Goal: Task Accomplishment & Management: Complete application form

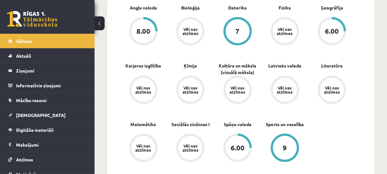
scroll to position [200, 0]
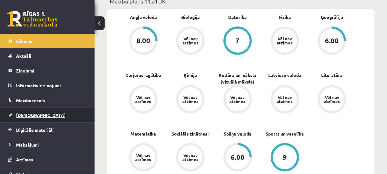
click at [44, 115] on link "[DEMOGRAPHIC_DATA]" at bounding box center [47, 115] width 78 height 14
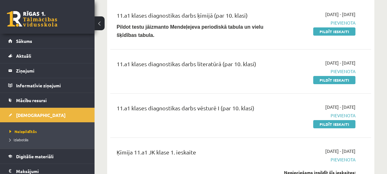
scroll to position [79, 0]
click at [321, 30] on link "Pildīt ieskaiti" at bounding box center [334, 31] width 42 height 8
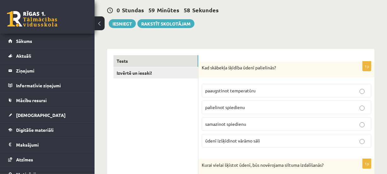
scroll to position [66, 0]
click at [224, 106] on span "palielinot spiedienu" at bounding box center [225, 107] width 40 height 6
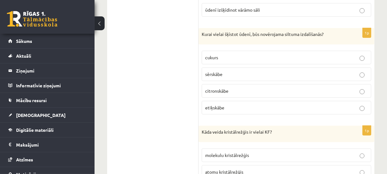
scroll to position [197, 0]
click at [232, 72] on p "sērskābe" at bounding box center [286, 74] width 163 height 7
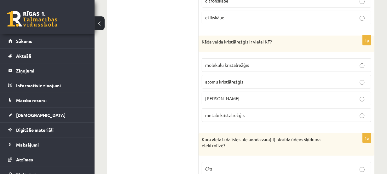
scroll to position [289, 0]
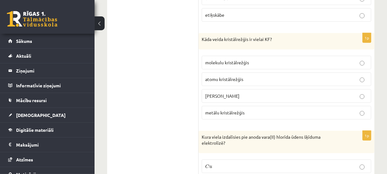
click at [230, 93] on p "jonu kristālrežģis" at bounding box center [286, 96] width 163 height 7
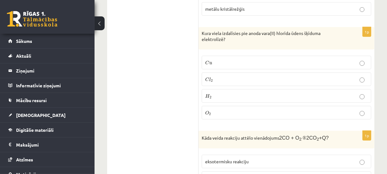
scroll to position [394, 0]
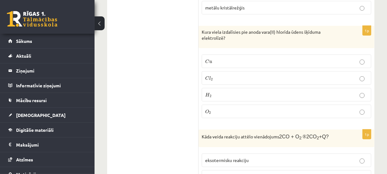
click at [224, 77] on p "C l 2 C l 2" at bounding box center [286, 78] width 163 height 7
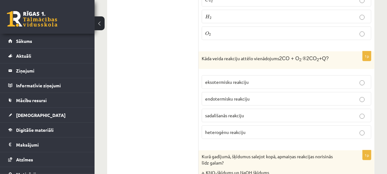
scroll to position [471, 0]
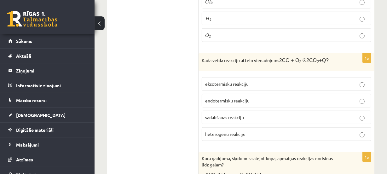
click at [214, 81] on span "eksotermisku reakciju" at bounding box center [226, 84] width 43 height 6
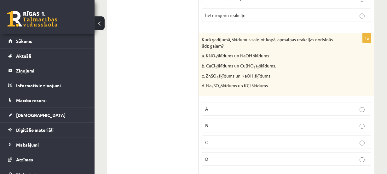
scroll to position [592, 0]
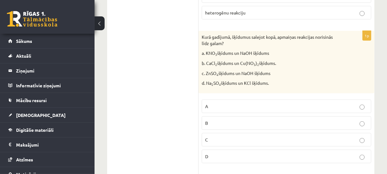
click at [208, 136] on p "C" at bounding box center [286, 139] width 163 height 7
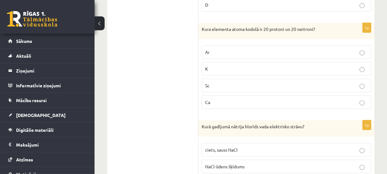
scroll to position [744, 0]
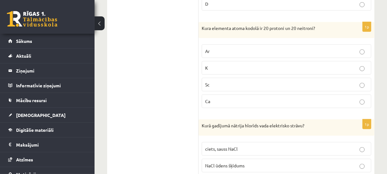
click at [225, 95] on label "Ca" at bounding box center [286, 102] width 169 height 14
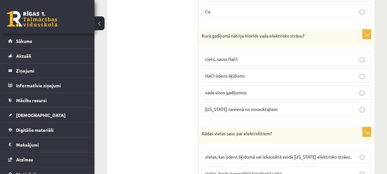
scroll to position [843, 0]
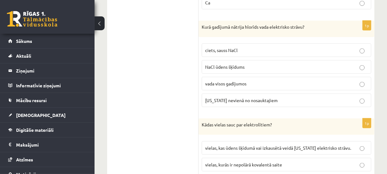
click at [222, 67] on label "NaCl ūdens šķīdums" at bounding box center [286, 67] width 169 height 14
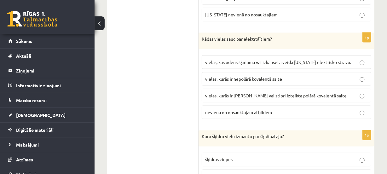
scroll to position [929, 0]
click at [234, 92] on span "vielas, kurās ir jonu saite vai stipri izteikta polārā kovalentā saite" at bounding box center [275, 95] width 141 height 6
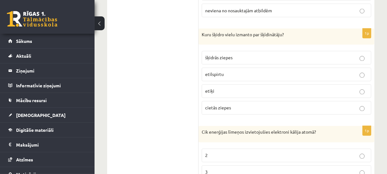
scroll to position [1031, 0]
click at [261, 71] on p "etilspirtu" at bounding box center [286, 74] width 163 height 7
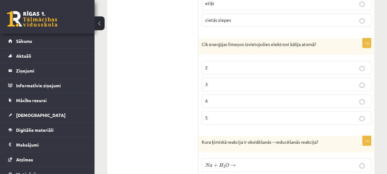
scroll to position [1120, 0]
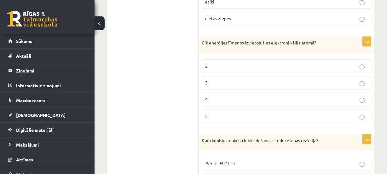
click at [242, 96] on p "4" at bounding box center [286, 99] width 163 height 7
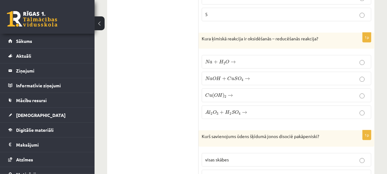
scroll to position [1225, 0]
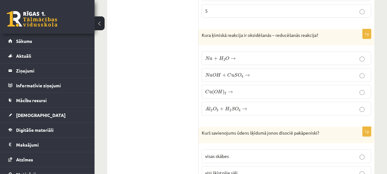
click at [236, 58] on label "N a + H 2 O → N a + H 2 O →" at bounding box center [286, 58] width 169 height 14
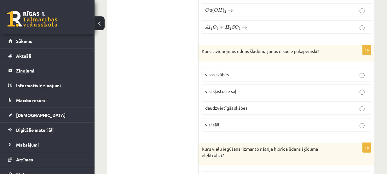
scroll to position [1308, 0]
click at [246, 105] on span "daudzvērtīgās skābes" at bounding box center [226, 107] width 42 height 6
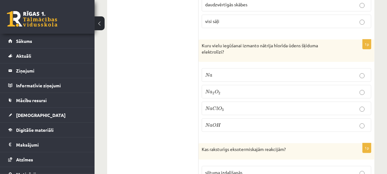
scroll to position [1412, 0]
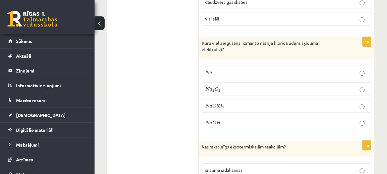
click at [217, 116] on label "N a O H N a O H" at bounding box center [286, 123] width 169 height 14
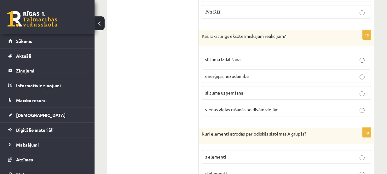
scroll to position [1524, 0]
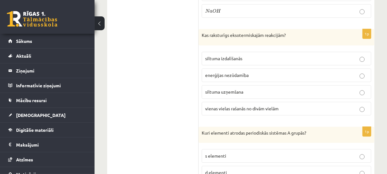
click at [246, 55] on p "siltuma izdalīšanās" at bounding box center [286, 58] width 163 height 7
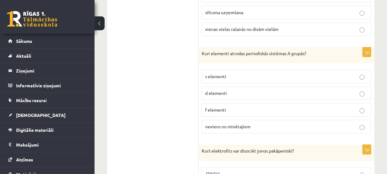
scroll to position [1603, 0]
click at [247, 73] on p "s elementi" at bounding box center [286, 76] width 163 height 7
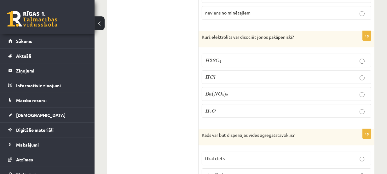
scroll to position [1718, 0]
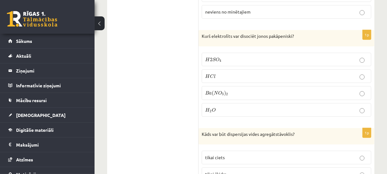
click at [269, 56] on p "H 2 S O 4 H 2 S O 4" at bounding box center [286, 59] width 163 height 7
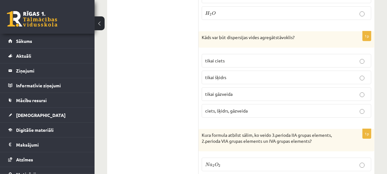
scroll to position [1817, 0]
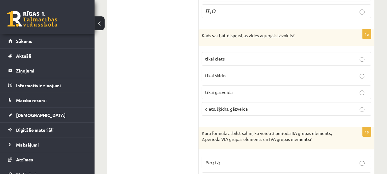
click at [272, 106] on p "ciets, šķidrs, gāzveida" at bounding box center [286, 109] width 163 height 7
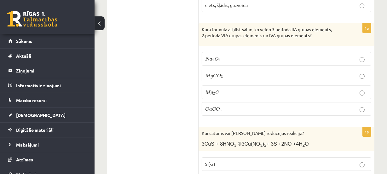
scroll to position [1922, 0]
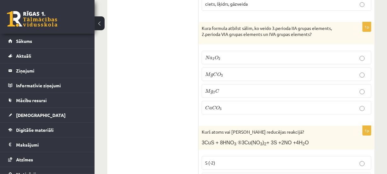
click at [218, 72] on span "O" at bounding box center [219, 74] width 4 height 4
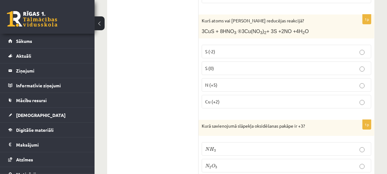
scroll to position [2033, 0]
click at [220, 81] on p "N (+5)" at bounding box center [286, 84] width 163 height 7
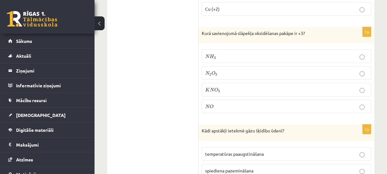
scroll to position [2135, 0]
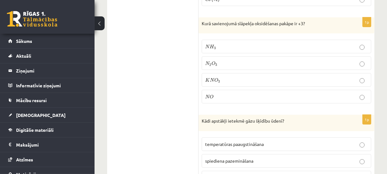
click at [228, 60] on p "N 2 O 3 N 2 O 3" at bounding box center [286, 63] width 163 height 7
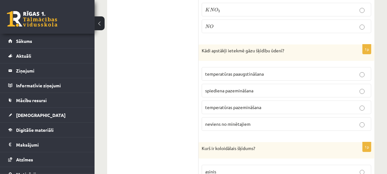
scroll to position [2208, 0]
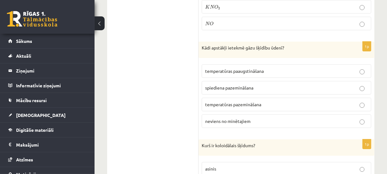
click at [265, 101] on p "temperatūras pazemināšana" at bounding box center [286, 104] width 163 height 7
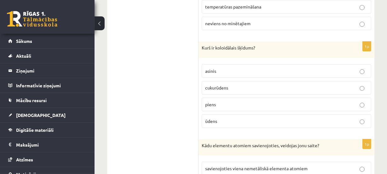
scroll to position [2307, 0]
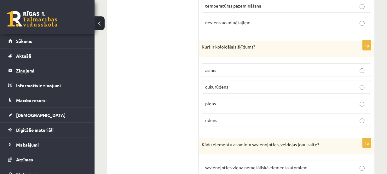
click at [221, 85] on label "cukurūdens" at bounding box center [286, 87] width 169 height 14
click at [233, 100] on p "piens" at bounding box center [286, 103] width 163 height 7
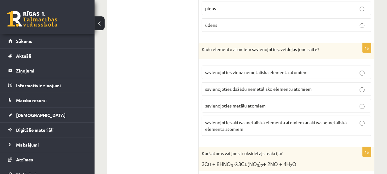
scroll to position [2402, 0]
click at [234, 119] on span "savienojoties aktīva metāliskā elementa atomiem ar aktīva nemetāliskā elementa …" at bounding box center [275, 125] width 141 height 12
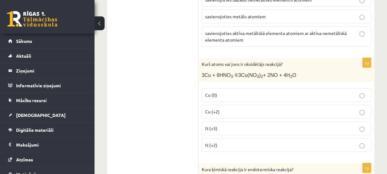
scroll to position [2498, 0]
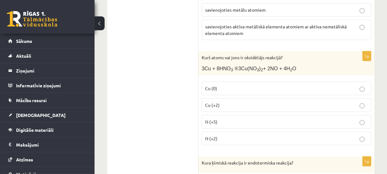
click at [245, 118] on p "N (+5)" at bounding box center [286, 121] width 163 height 7
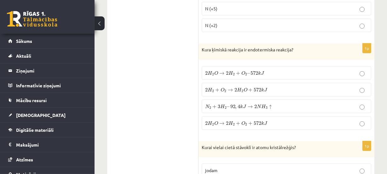
scroll to position [2615, 0]
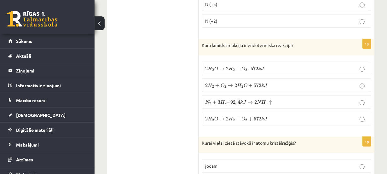
click at [236, 117] on span "+" at bounding box center [238, 119] width 4 height 4
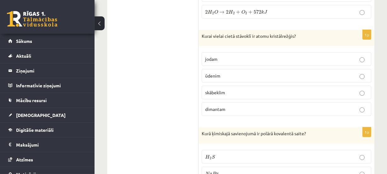
scroll to position [2724, 0]
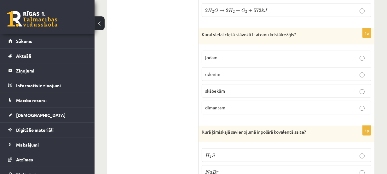
click at [234, 104] on p "dimantam" at bounding box center [286, 107] width 163 height 7
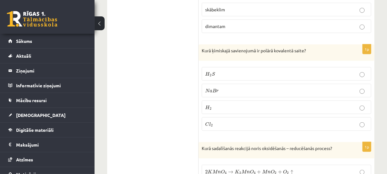
scroll to position [2810, 0]
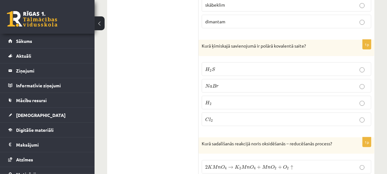
click at [228, 66] on p "H 2 S H 2 S" at bounding box center [286, 69] width 163 height 7
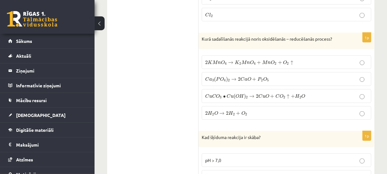
scroll to position [2914, 0]
click at [242, 106] on label "2 H 2 O → 2 H 2 + O 2 2 H 2 O → 2 H 2 + O 2" at bounding box center [286, 113] width 169 height 14
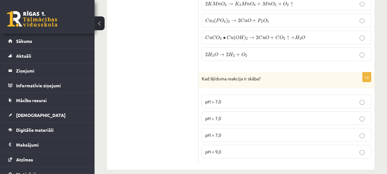
click at [225, 114] on label "pH < 7,0" at bounding box center [286, 119] width 169 height 14
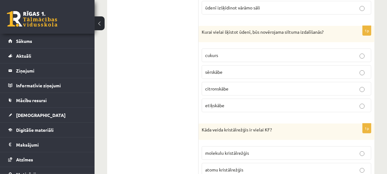
scroll to position [0, 0]
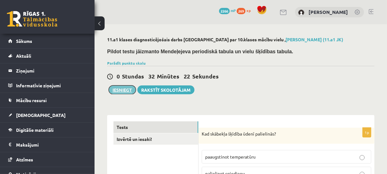
click at [132, 89] on button "Iesniegt" at bounding box center [122, 89] width 27 height 9
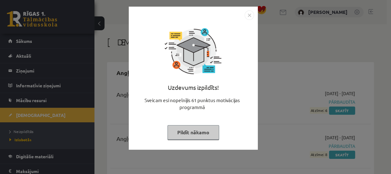
click at [194, 130] on button "Pildīt nākamo" at bounding box center [194, 132] width 52 height 14
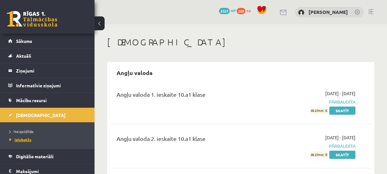
click at [18, 139] on span "Izlabotās" at bounding box center [20, 139] width 22 height 5
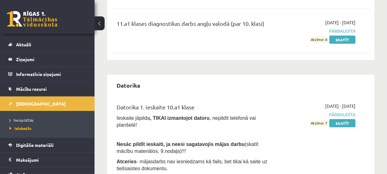
scroll to position [23, 0]
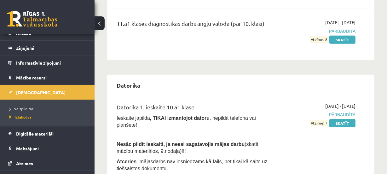
click at [250, 80] on div "Datorika" at bounding box center [240, 85] width 261 height 15
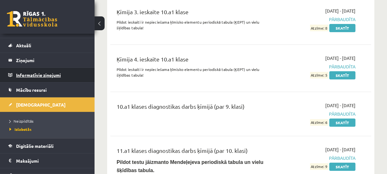
scroll to position [0, 0]
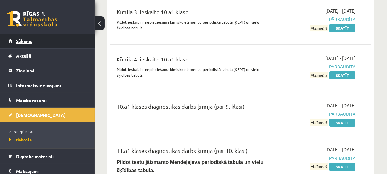
click at [29, 41] on span "Sākums" at bounding box center [24, 41] width 16 height 6
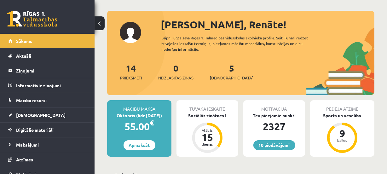
scroll to position [28, 0]
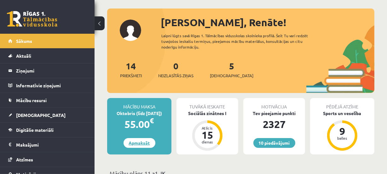
click at [148, 145] on link "Apmaksāt" at bounding box center [139, 143] width 32 height 10
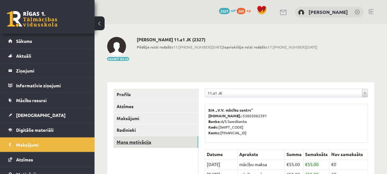
click at [123, 144] on link "Mana motivācija" at bounding box center [155, 142] width 85 height 12
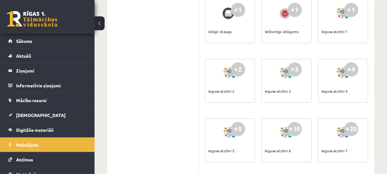
scroll to position [223, 0]
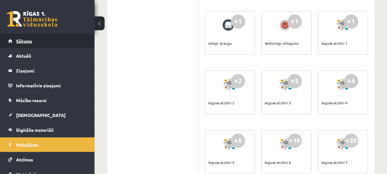
click at [68, 47] on link "Sākums" at bounding box center [47, 41] width 78 height 14
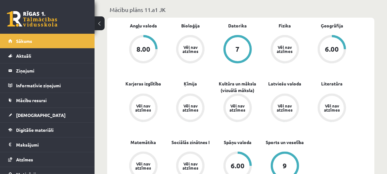
scroll to position [194, 0]
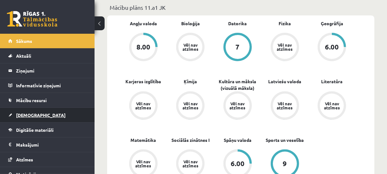
click at [53, 114] on link "[DEMOGRAPHIC_DATA]" at bounding box center [47, 115] width 78 height 14
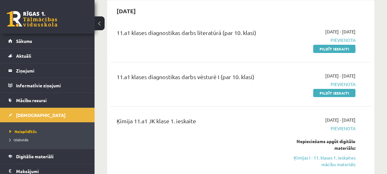
scroll to position [63, 0]
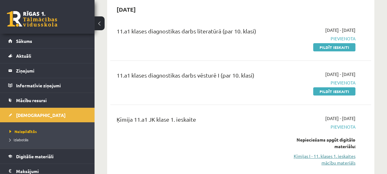
click at [310, 158] on link "Ķīmijas I - 11. klases 1. ieskaites mācību materiāls" at bounding box center [318, 159] width 73 height 13
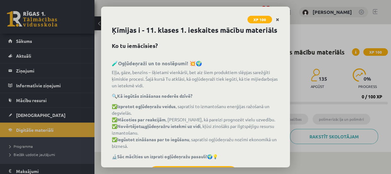
click at [275, 17] on link "Close" at bounding box center [277, 20] width 11 height 12
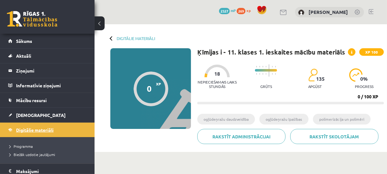
click at [47, 124] on link "Digitālie materiāli" at bounding box center [47, 130] width 78 height 14
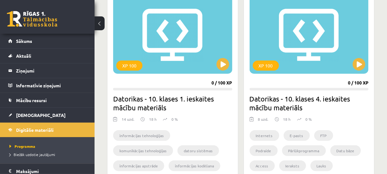
scroll to position [191, 0]
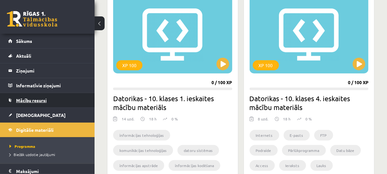
click at [57, 95] on link "Mācību resursi" at bounding box center [47, 100] width 78 height 14
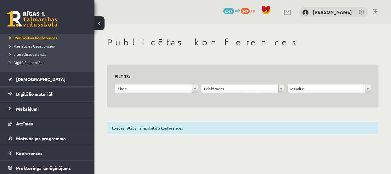
scroll to position [79, 0]
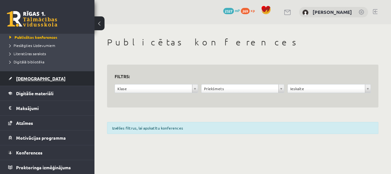
click at [47, 82] on link "[DEMOGRAPHIC_DATA]" at bounding box center [47, 78] width 78 height 14
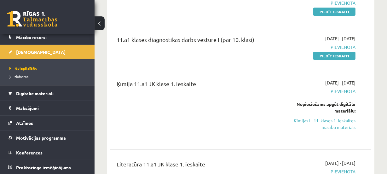
scroll to position [102, 0]
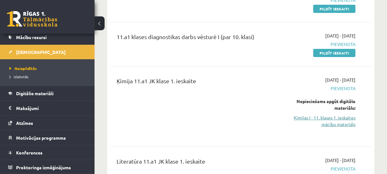
click at [347, 118] on link "Ķīmijas I - 11. klases 1. ieskaites mācību materiāls" at bounding box center [318, 120] width 73 height 13
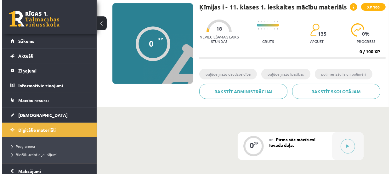
scroll to position [48, 0]
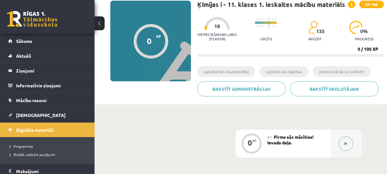
click at [351, 140] on button at bounding box center [346, 143] width 14 height 14
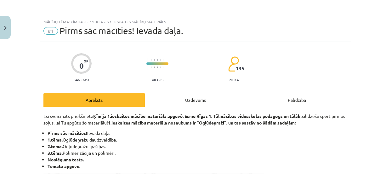
click at [196, 101] on div "Uzdevums" at bounding box center [195, 100] width 101 height 14
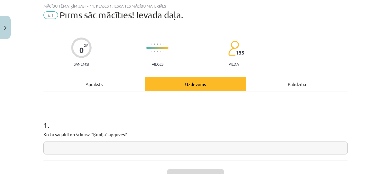
click at [161, 147] on input "text" at bounding box center [195, 147] width 304 height 13
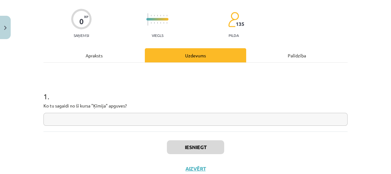
scroll to position [66, 0]
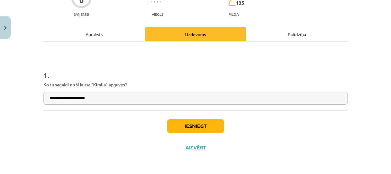
type input "**********"
click at [194, 127] on button "Iesniegt" at bounding box center [195, 126] width 57 height 14
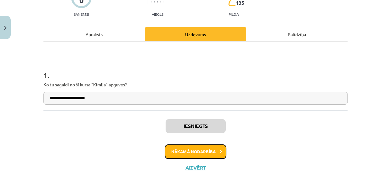
click at [205, 155] on button "Nākamā nodarbība" at bounding box center [196, 151] width 62 height 14
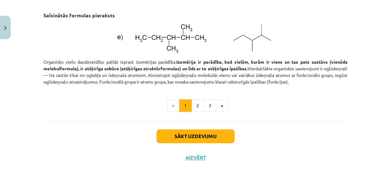
scroll to position [913, 0]
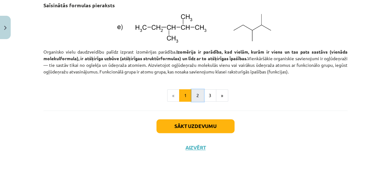
click at [195, 95] on button "2" at bounding box center [198, 95] width 13 height 13
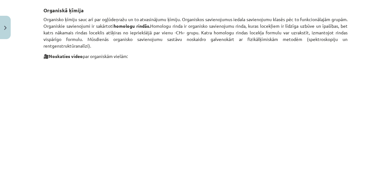
scroll to position [113, 0]
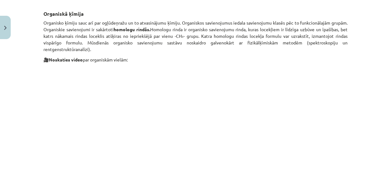
click at [268, 46] on p "Organisko ķīmiju sauc arī par ogļūdeņražu un to atvasinājumu ķīmiju. Organiskos…" at bounding box center [195, 36] width 304 height 33
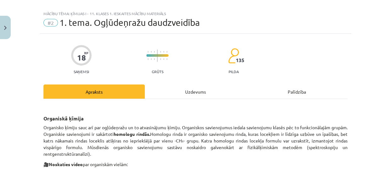
scroll to position [0, 0]
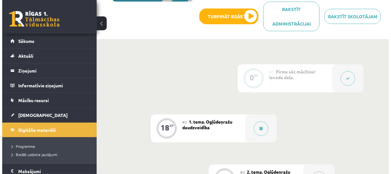
scroll to position [134, 0]
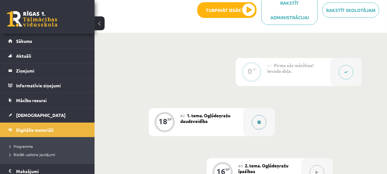
click at [261, 121] on icon at bounding box center [258, 122] width 3 height 4
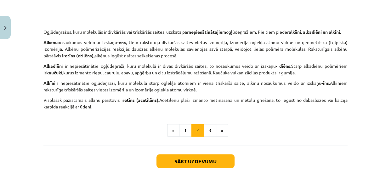
scroll to position [1062, 0]
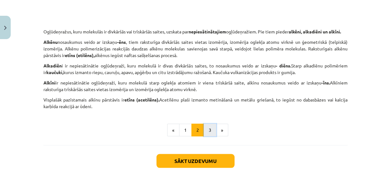
click at [209, 136] on button "3" at bounding box center [210, 129] width 13 height 13
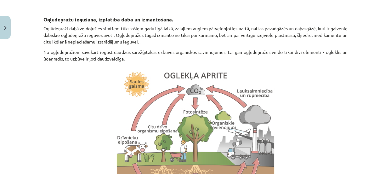
scroll to position [116, 0]
